Goal: Information Seeking & Learning: Check status

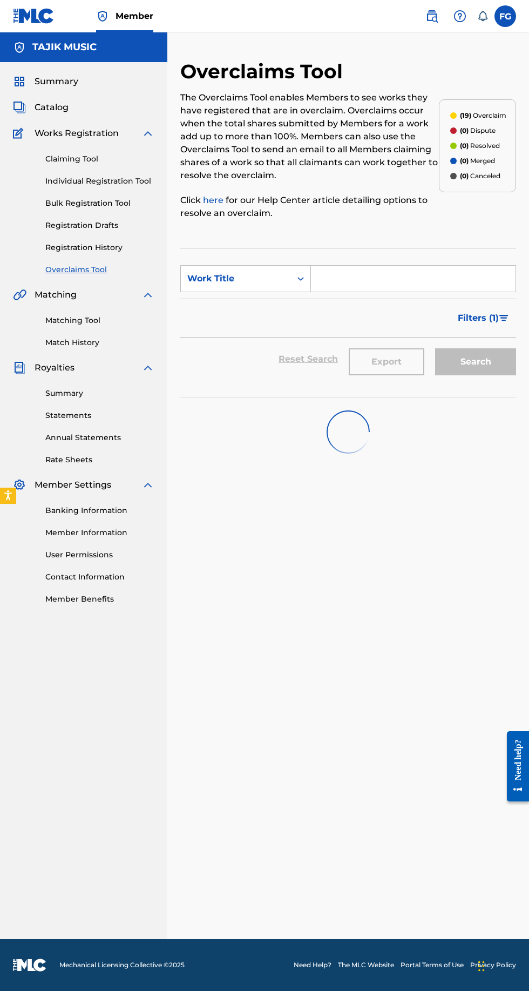
click at [70, 225] on link "Registration Drafts" at bounding box center [99, 225] width 109 height 11
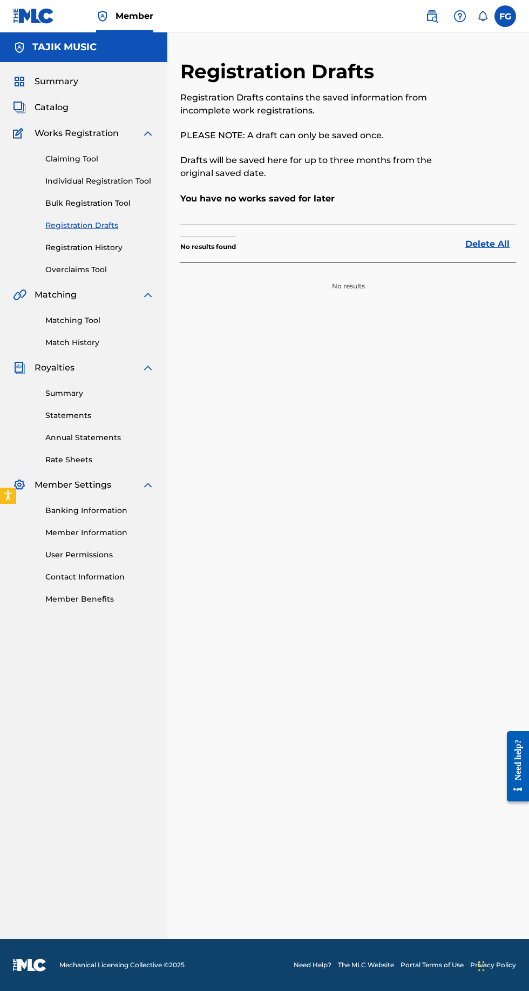
click at [82, 247] on link "Registration History" at bounding box center [99, 247] width 109 height 11
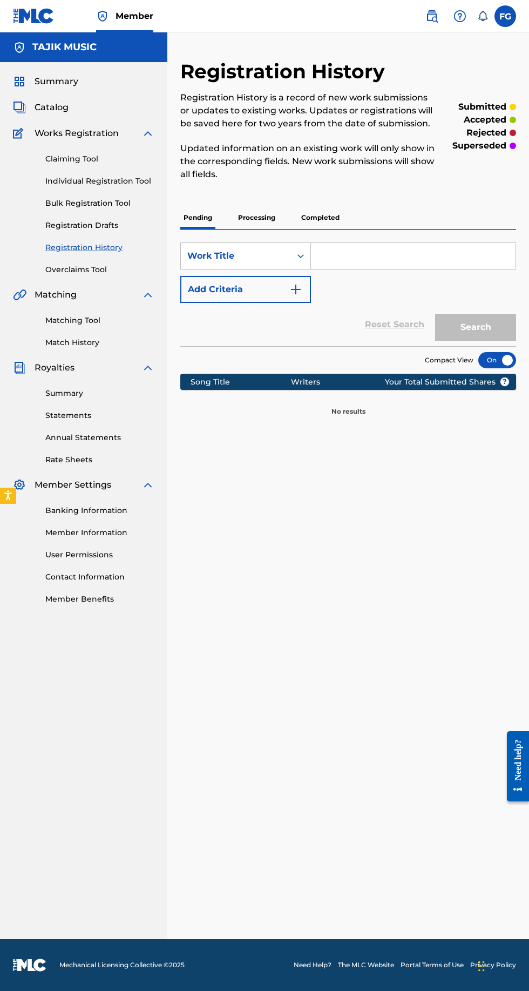
click at [263, 217] on p "Processing" at bounding box center [257, 217] width 44 height 23
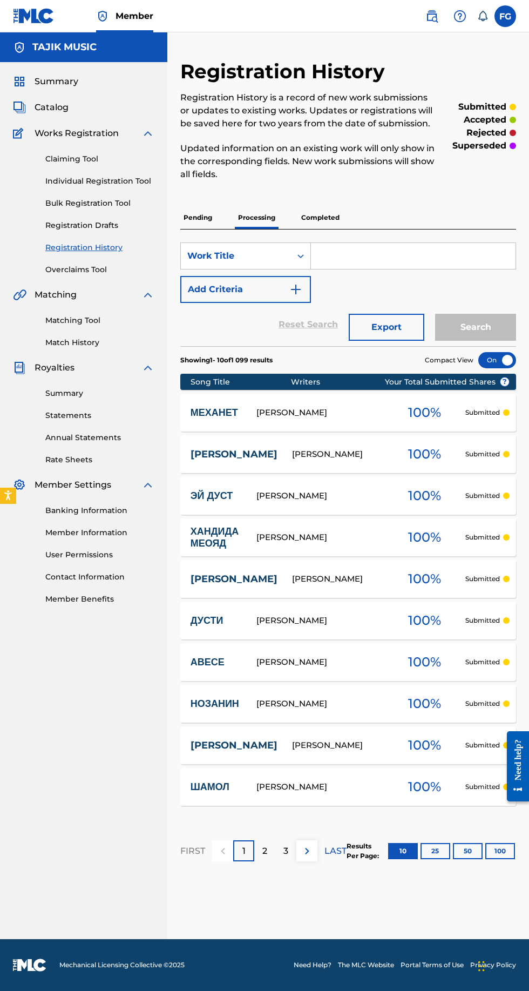
click at [304, 215] on p "Completed" at bounding box center [320, 217] width 45 height 23
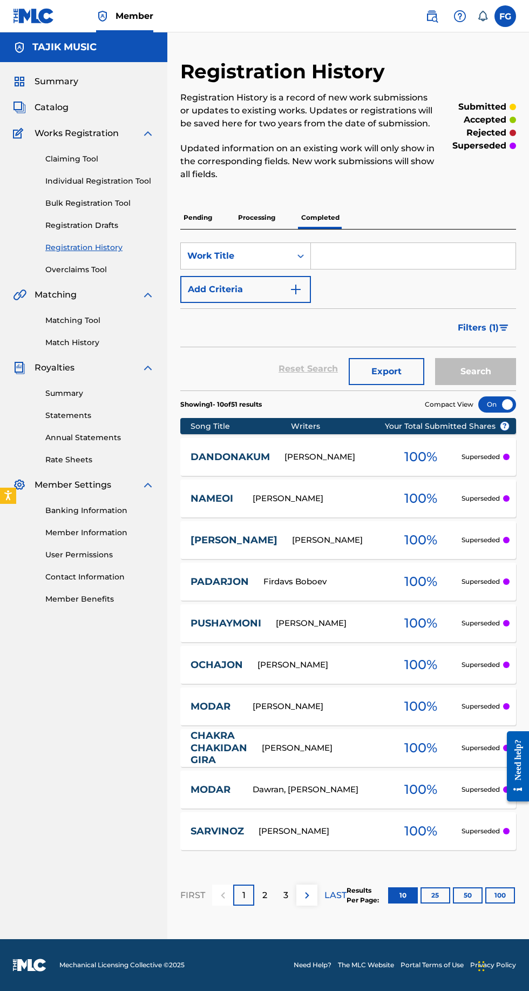
click at [500, 894] on button "100" at bounding box center [501, 895] width 30 height 16
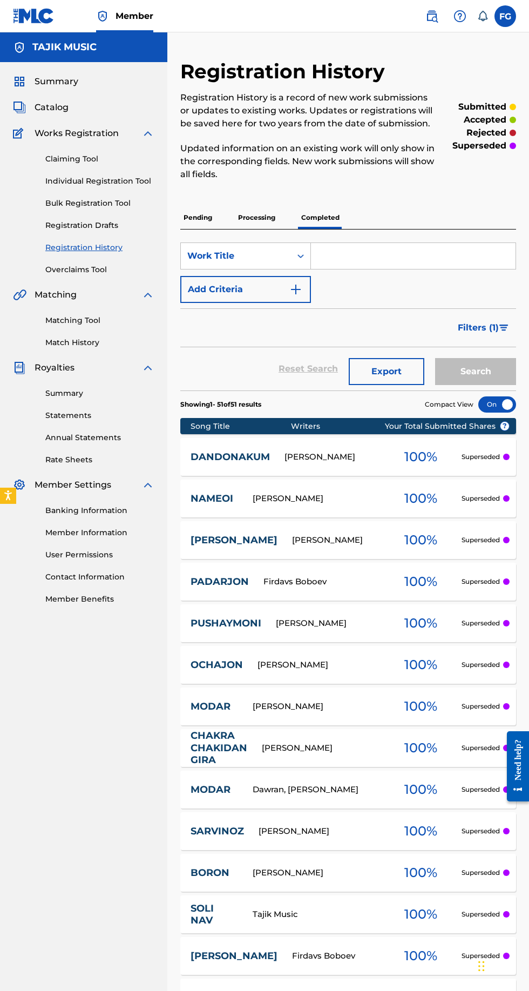
click at [92, 270] on link "Overclaims Tool" at bounding box center [99, 269] width 109 height 11
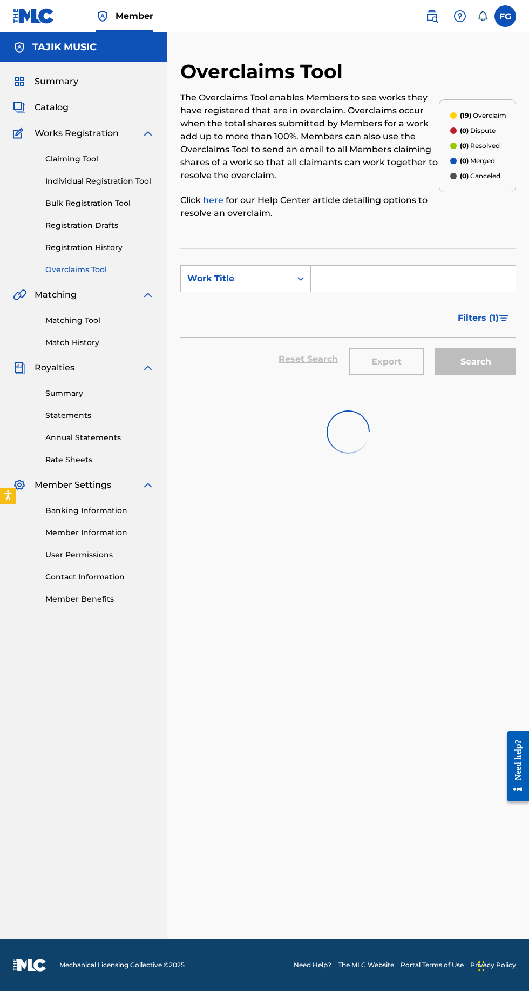
click at [52, 159] on link "Claiming Tool" at bounding box center [99, 158] width 109 height 11
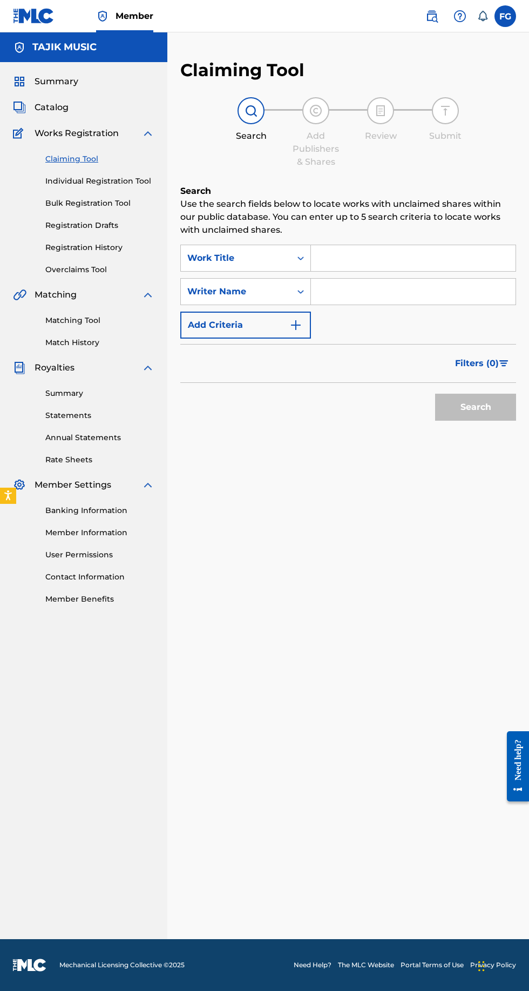
click at [106, 537] on link "Member Information" at bounding box center [99, 532] width 109 height 11
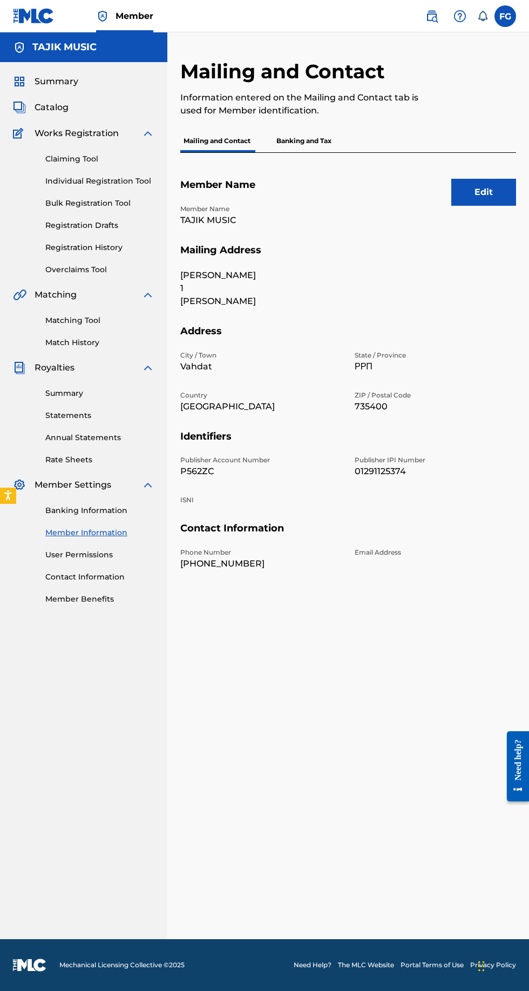
click at [78, 415] on link "Statements" at bounding box center [99, 415] width 109 height 11
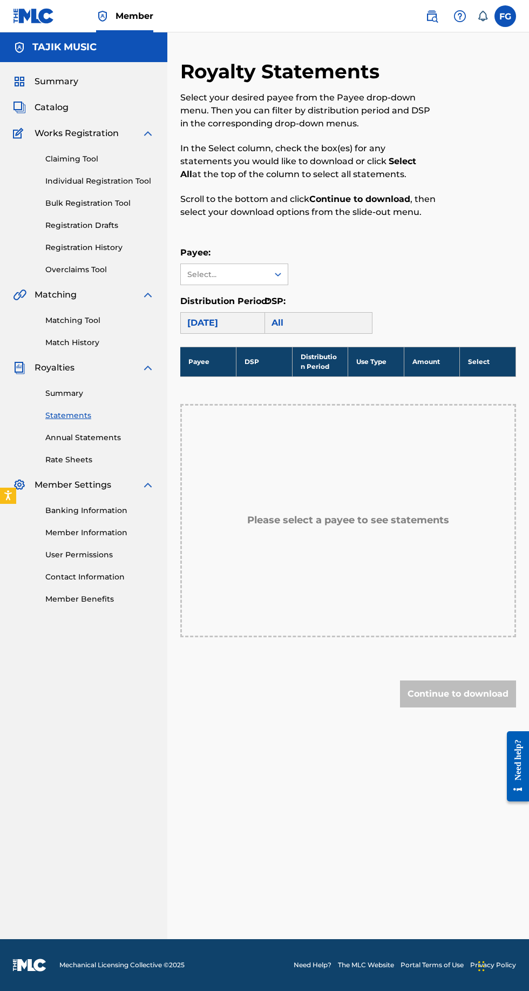
click at [238, 331] on div "[DATE]" at bounding box center [234, 323] width 108 height 22
click at [246, 306] on div "TAJIK MUSIC" at bounding box center [234, 298] width 107 height 27
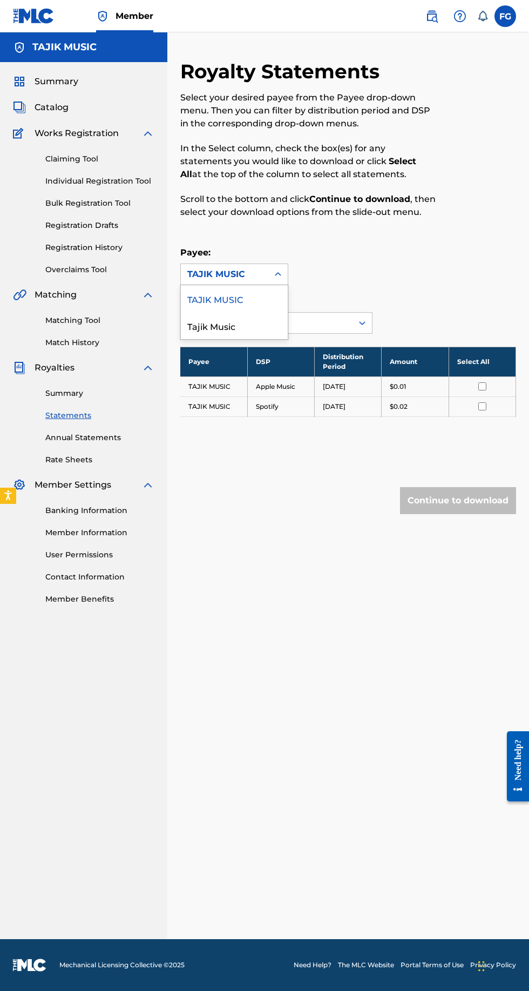
click at [196, 312] on div "TAJIK MUSIC" at bounding box center [234, 298] width 107 height 27
click at [225, 327] on div "Tajik Music" at bounding box center [234, 325] width 107 height 27
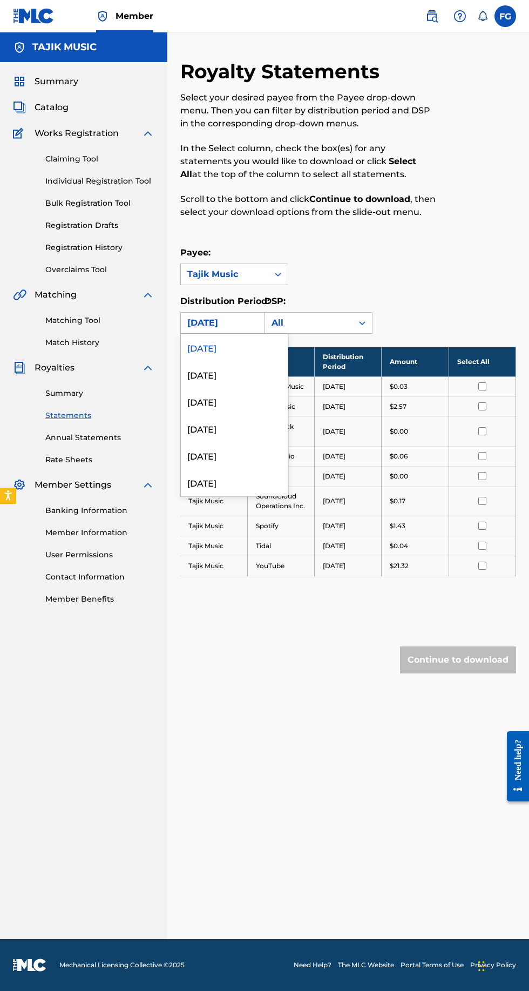
click at [231, 378] on div "[DATE]" at bounding box center [234, 374] width 107 height 27
